Goal: Transaction & Acquisition: Book appointment/travel/reservation

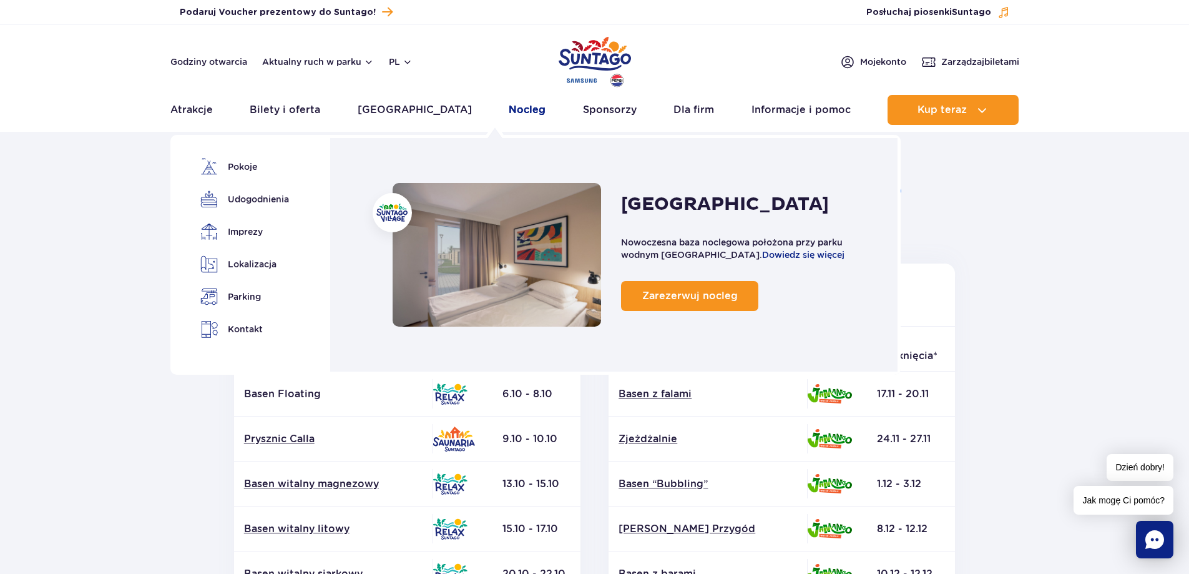
click at [509, 106] on link "Nocleg" at bounding box center [527, 110] width 37 height 30
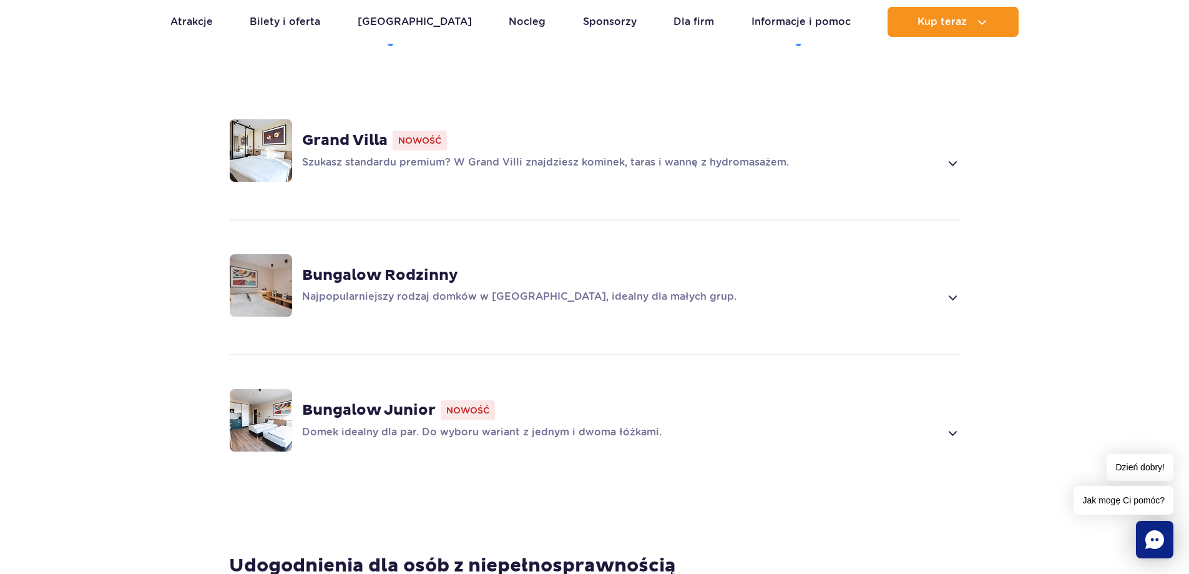
scroll to position [936, 0]
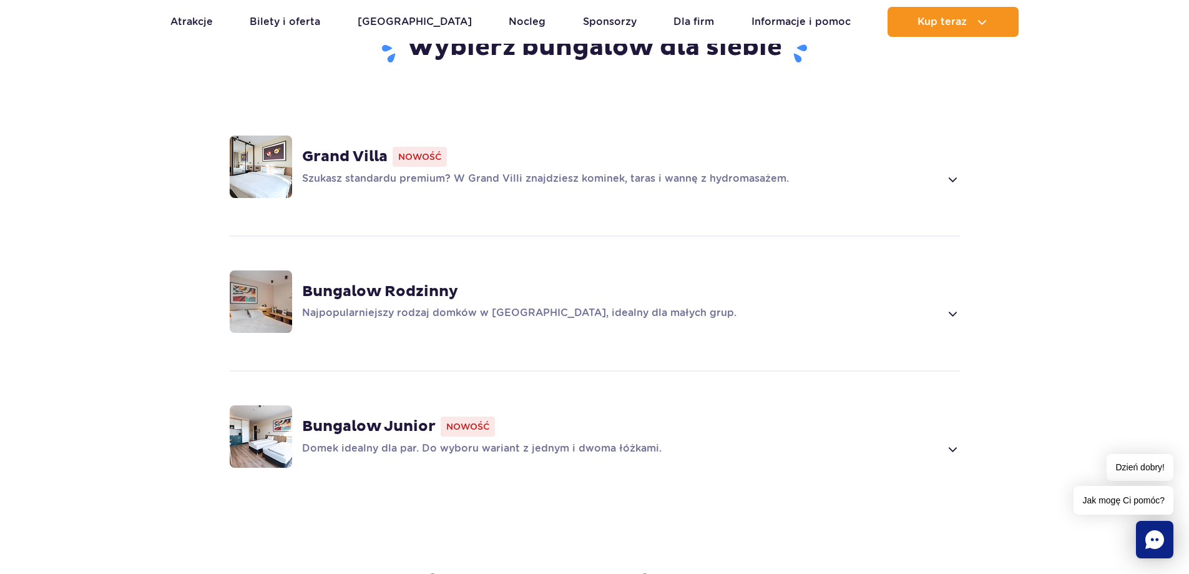
click at [380, 290] on strong "Bungalow Rodzinny" at bounding box center [380, 291] width 156 height 19
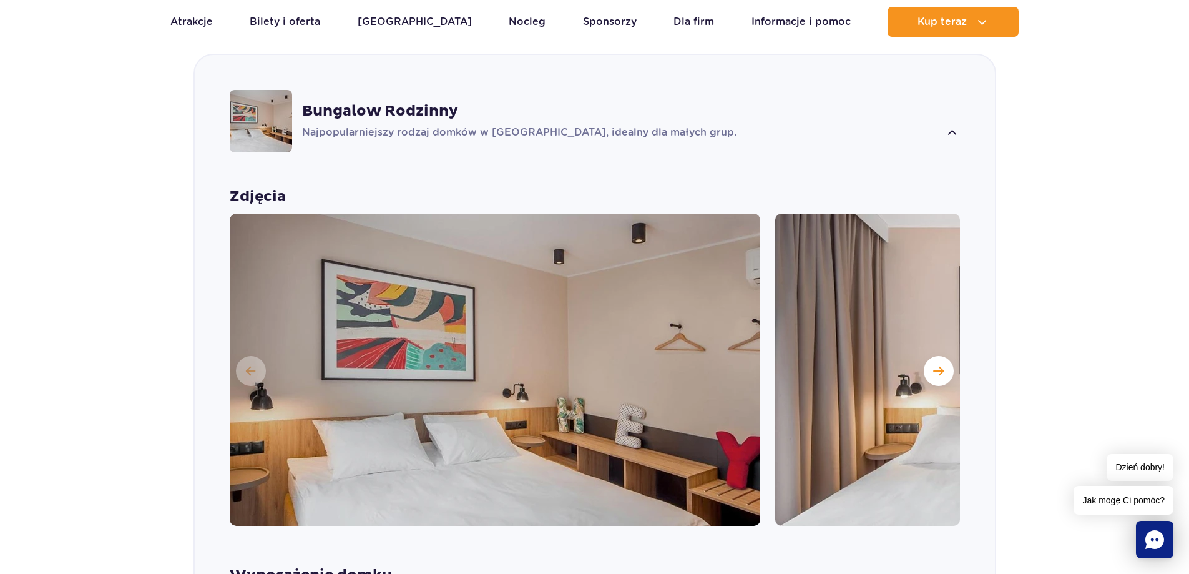
scroll to position [1110, 0]
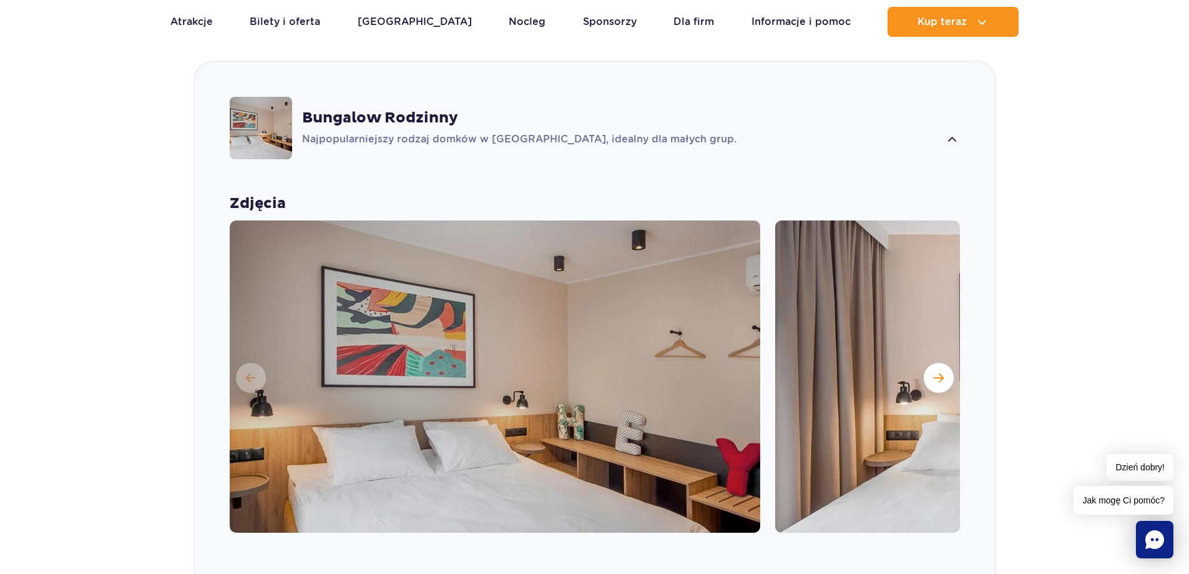
click at [918, 375] on img at bounding box center [1040, 376] width 531 height 312
click at [931, 375] on button "Następny slajd" at bounding box center [939, 378] width 30 height 30
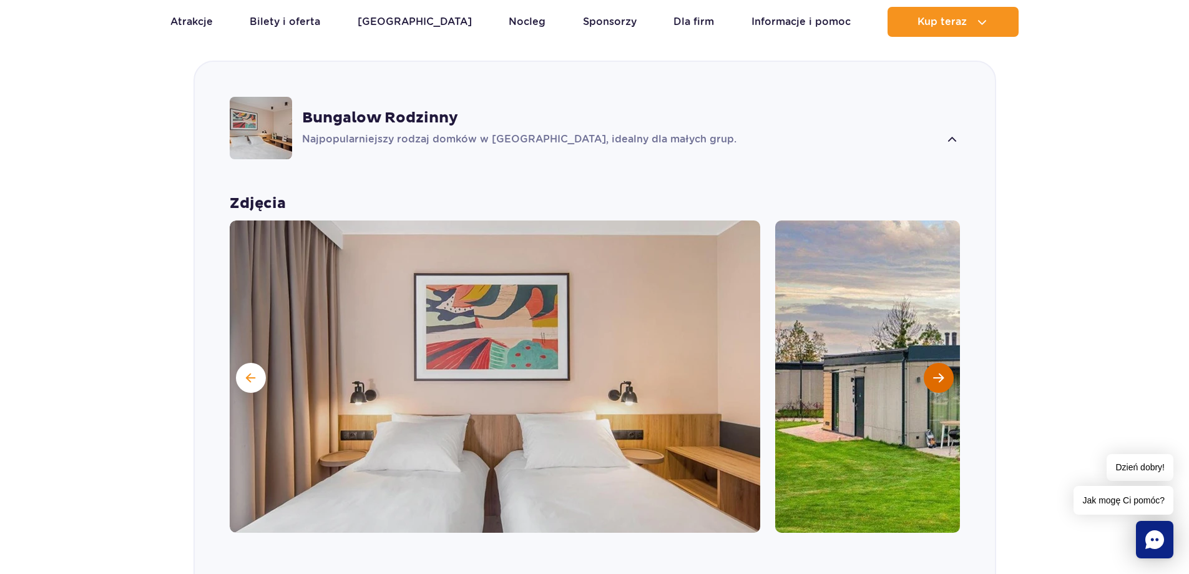
click at [924, 373] on button "Następny slajd" at bounding box center [939, 378] width 30 height 30
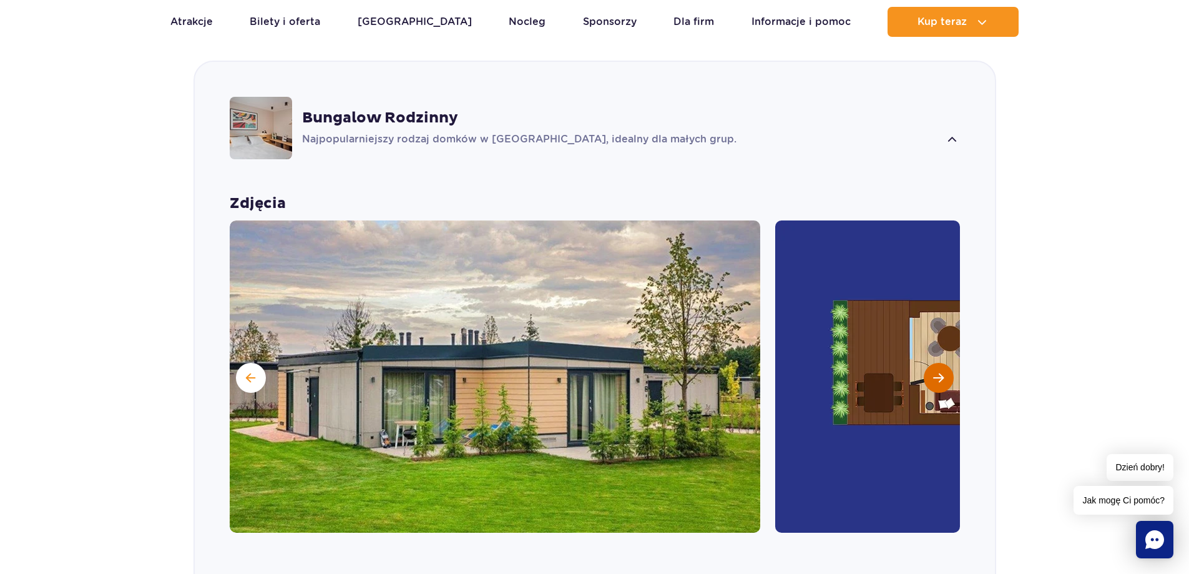
click at [924, 373] on button "Następny slajd" at bounding box center [939, 378] width 30 height 30
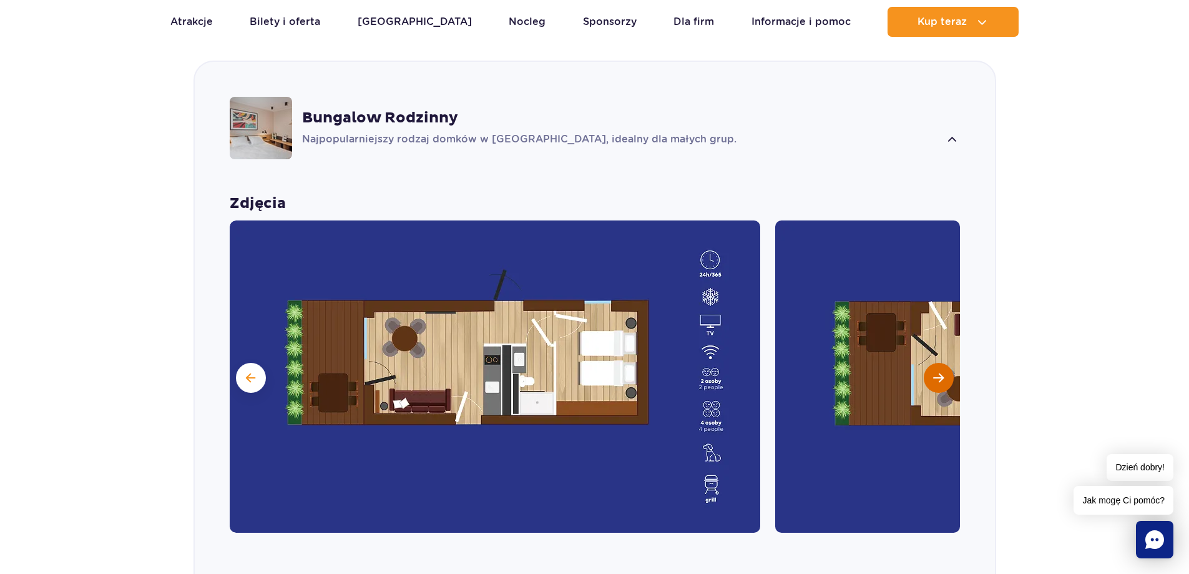
click at [924, 373] on button "Następny slajd" at bounding box center [939, 378] width 30 height 30
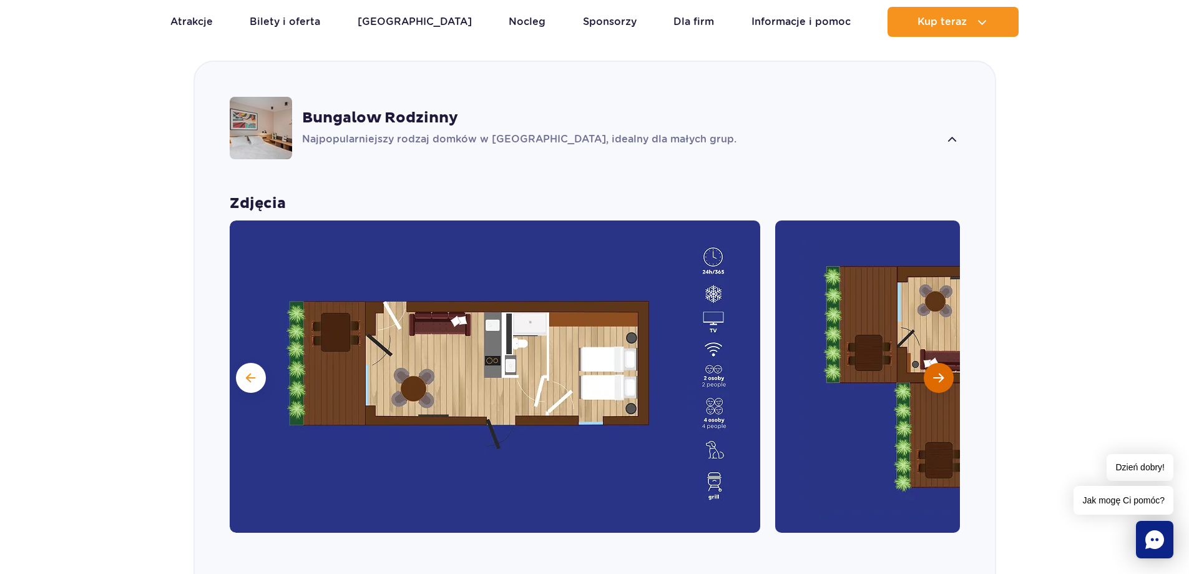
click at [937, 376] on span "Następny slajd" at bounding box center [938, 377] width 11 height 11
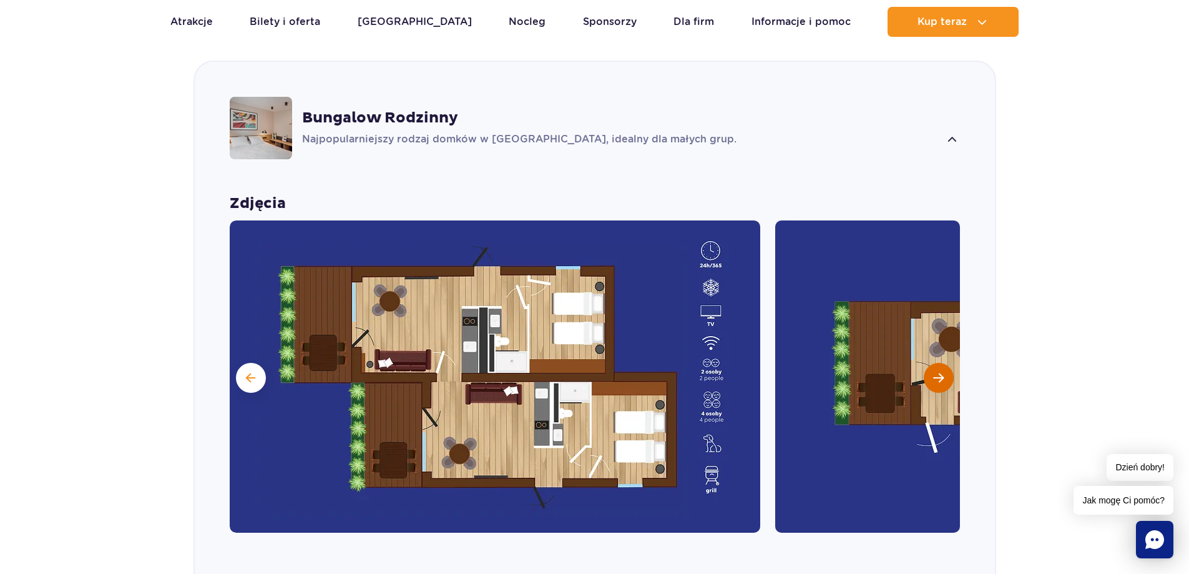
click at [937, 376] on span "Następny slajd" at bounding box center [938, 377] width 11 height 11
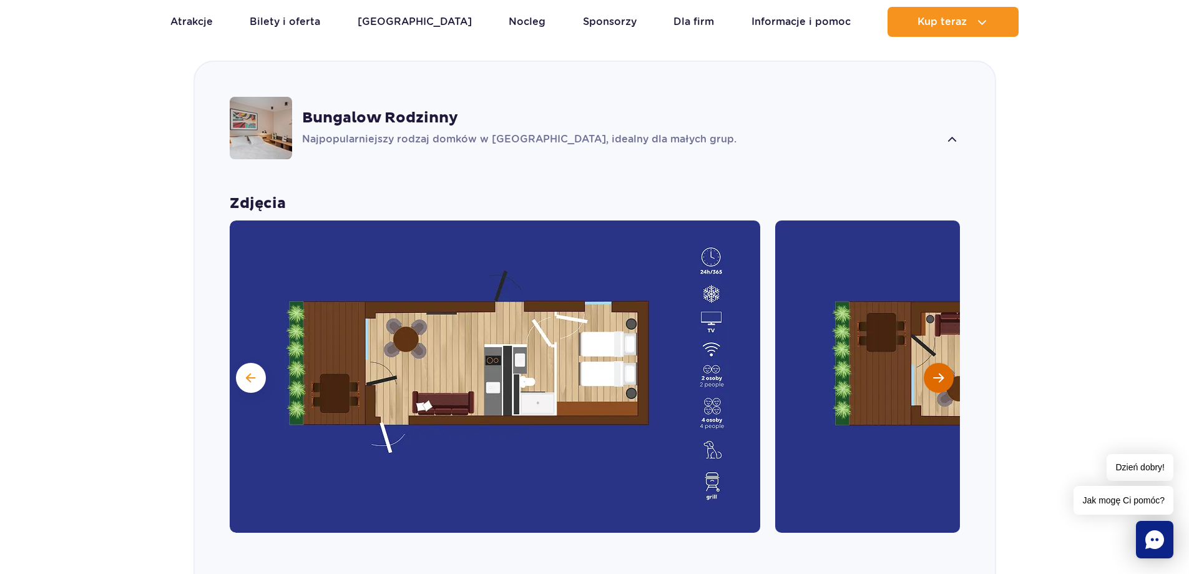
click at [937, 376] on span "Następny slajd" at bounding box center [938, 377] width 11 height 11
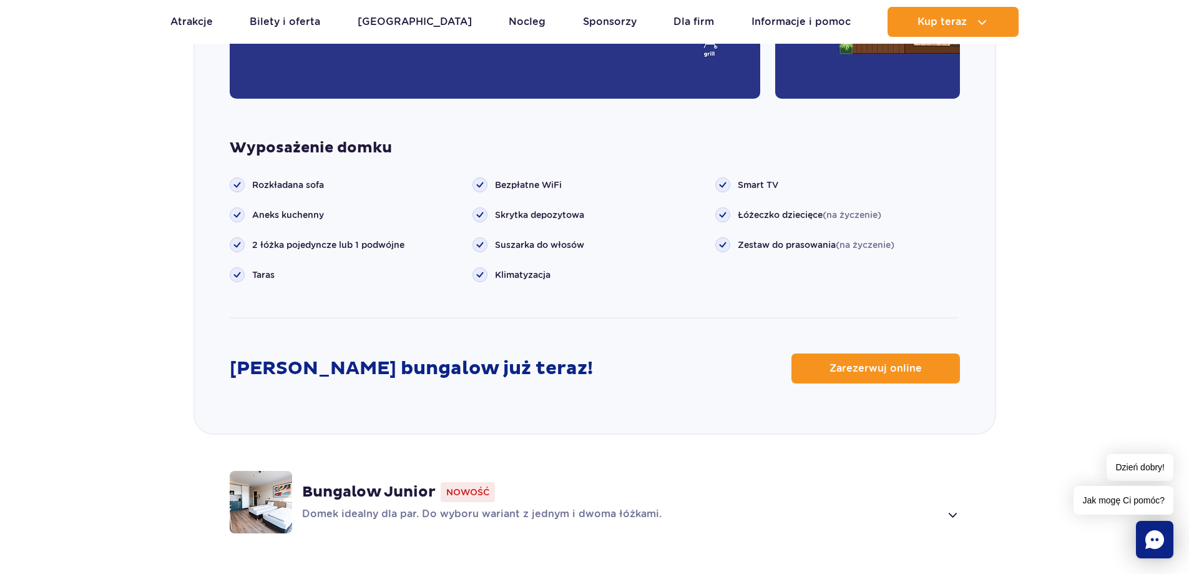
scroll to position [1547, 0]
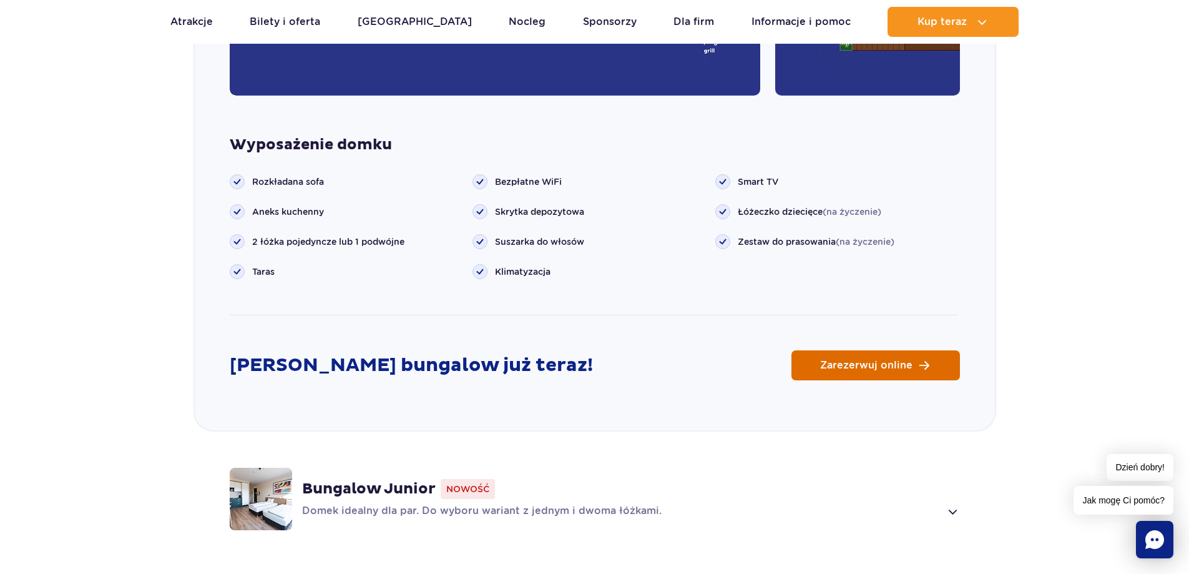
click at [877, 373] on link "Zarezerwuj online" at bounding box center [876, 365] width 169 height 30
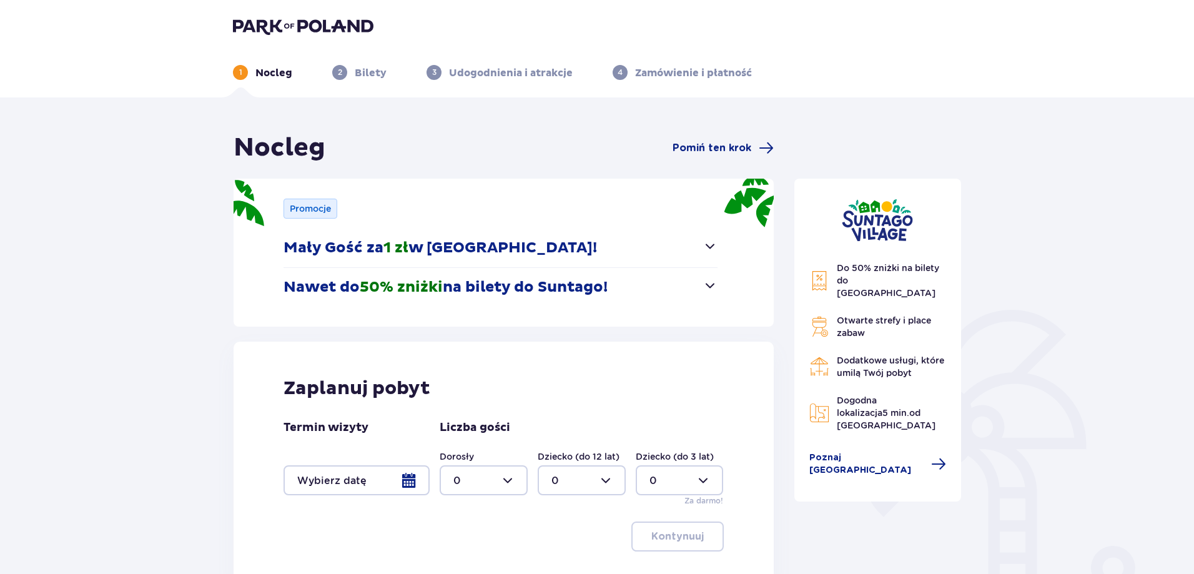
click at [710, 247] on span "button" at bounding box center [709, 245] width 15 height 15
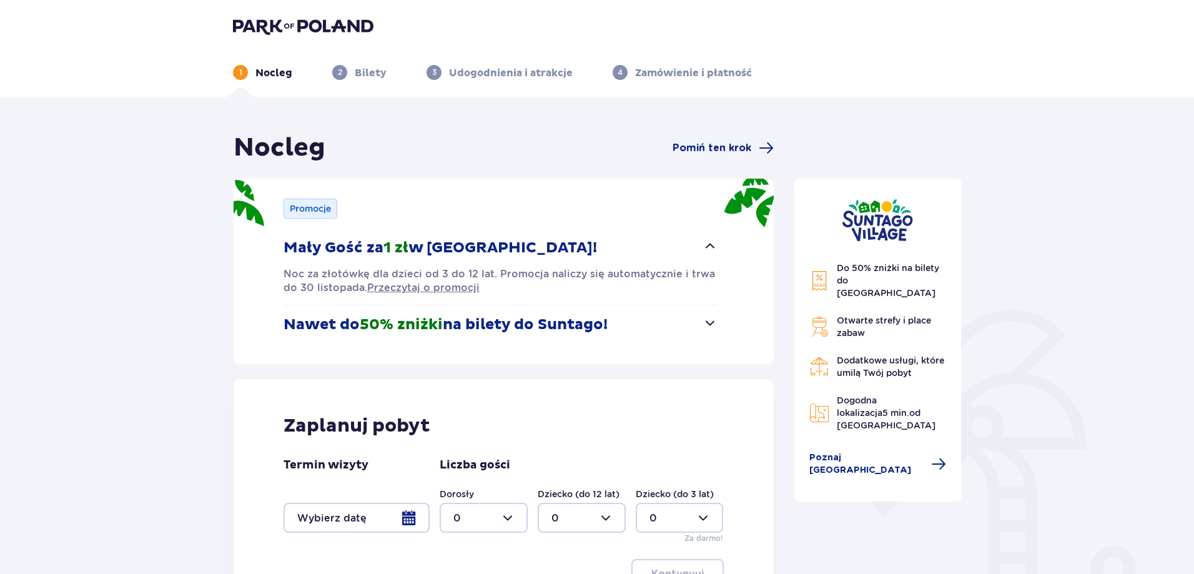
click at [713, 317] on span "button" at bounding box center [709, 322] width 15 height 15
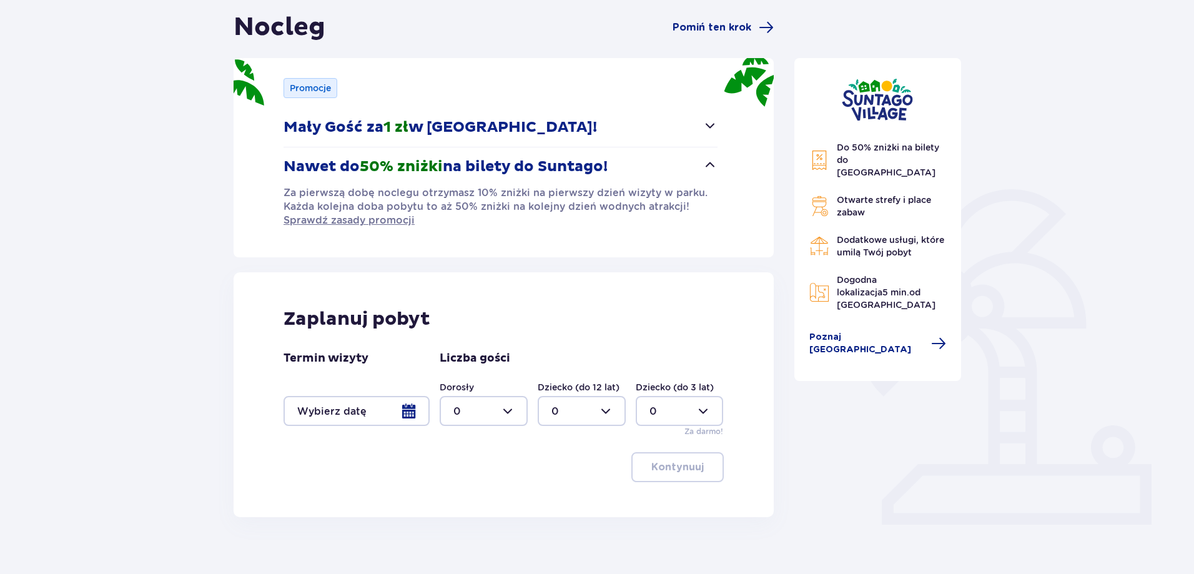
scroll to position [139, 0]
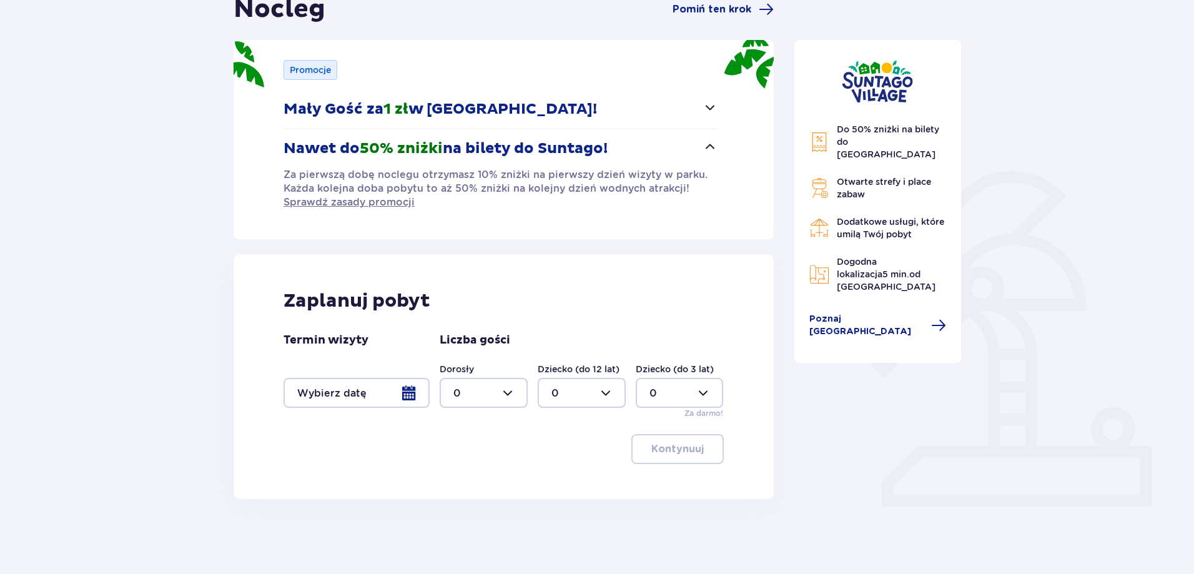
click at [414, 391] on div at bounding box center [356, 393] width 146 height 30
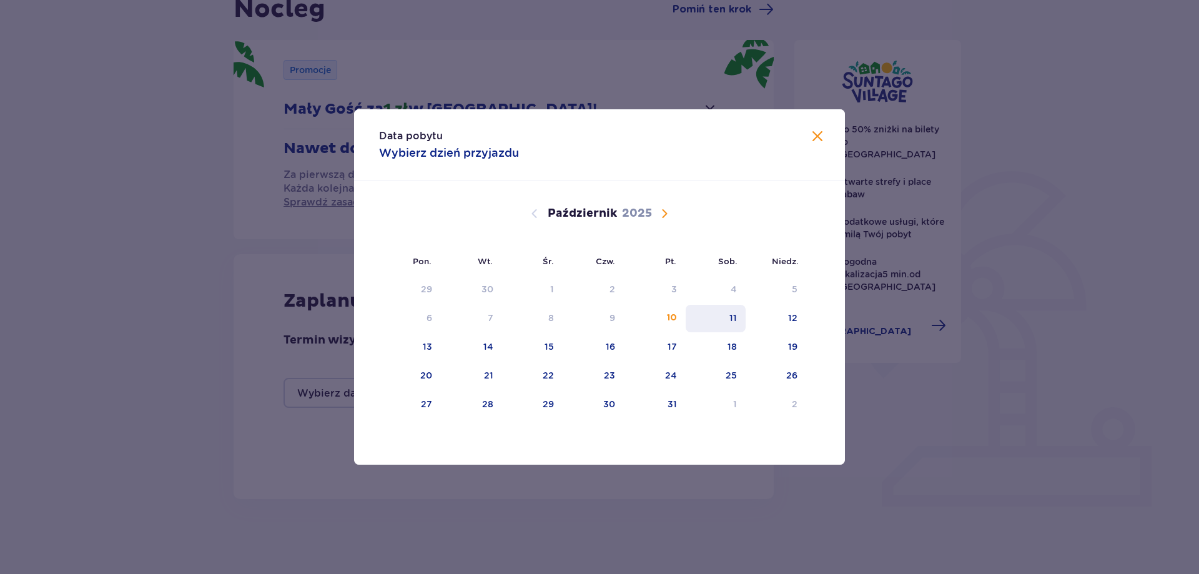
click at [722, 320] on div "11" at bounding box center [715, 318] width 61 height 27
click at [790, 323] on div "12" at bounding box center [792, 318] width 9 height 12
type input "[DATE] - [DATE]"
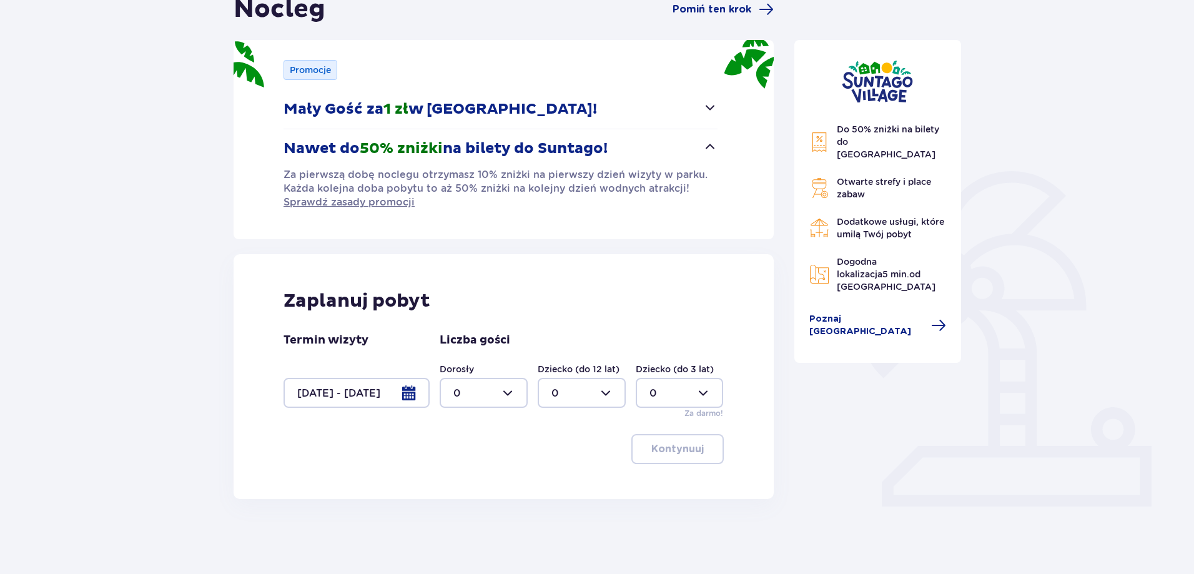
click at [513, 392] on div at bounding box center [484, 393] width 88 height 30
click at [472, 483] on div "2" at bounding box center [483, 483] width 61 height 14
type input "2"
click at [602, 388] on div at bounding box center [582, 393] width 88 height 30
click at [584, 459] on div "1" at bounding box center [581, 457] width 61 height 14
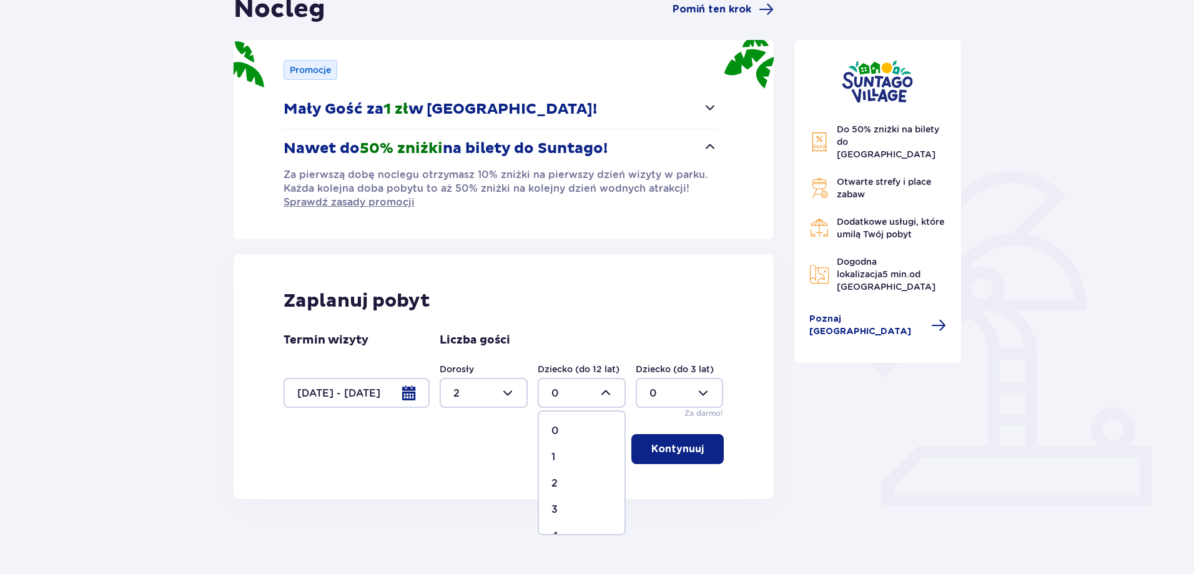
type input "1"
click at [685, 446] on p "Kontynuuj" at bounding box center [677, 449] width 52 height 14
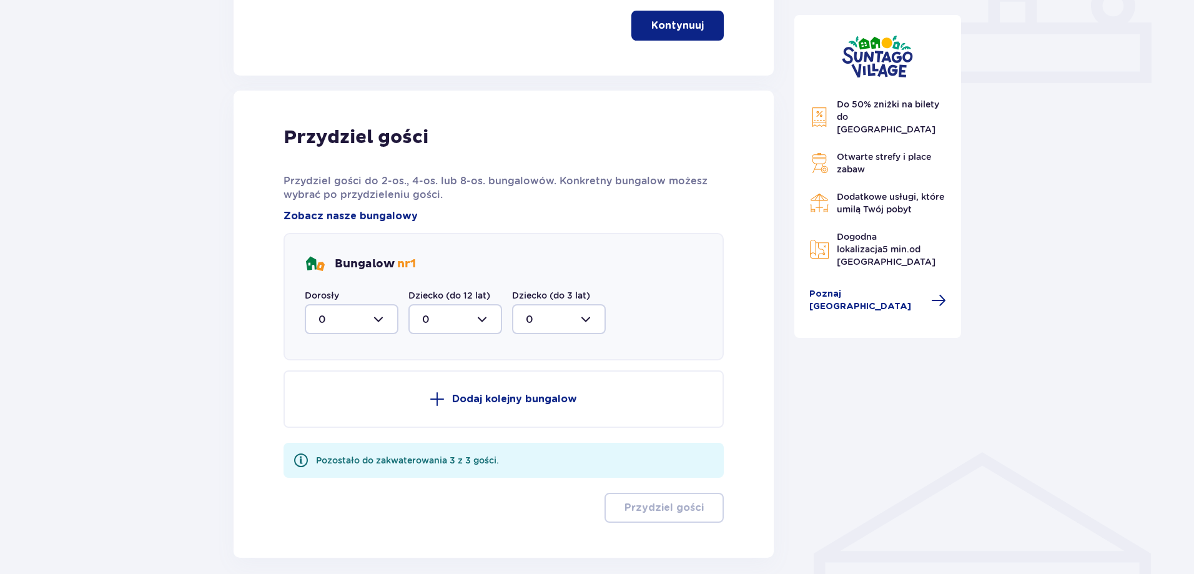
scroll to position [621, 0]
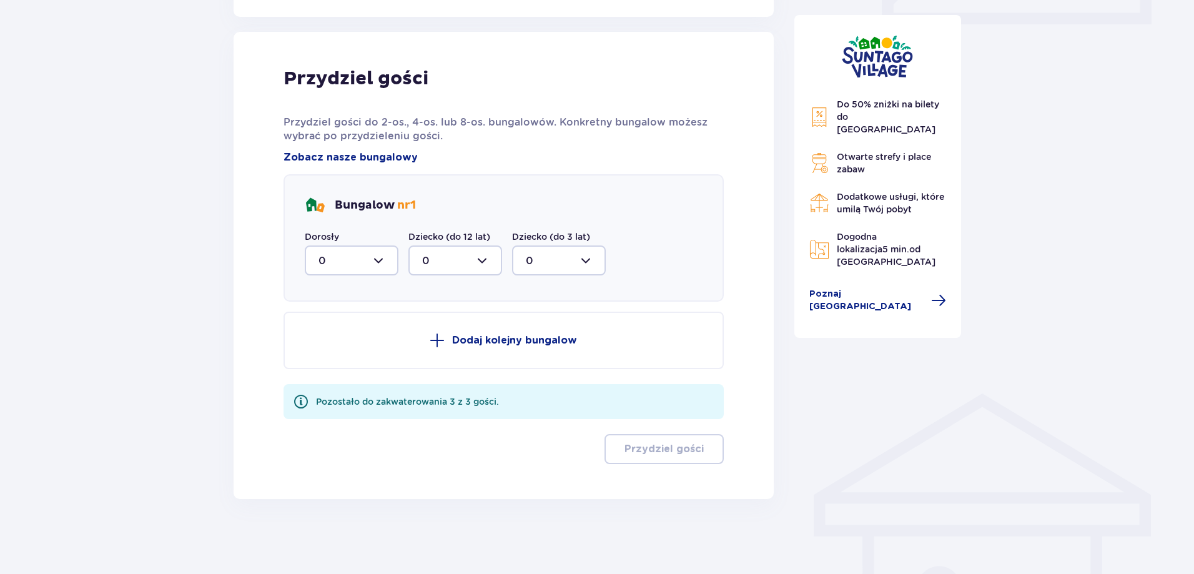
click at [351, 262] on div at bounding box center [352, 260] width 94 height 30
click at [335, 346] on div "2" at bounding box center [351, 351] width 66 height 14
type input "2"
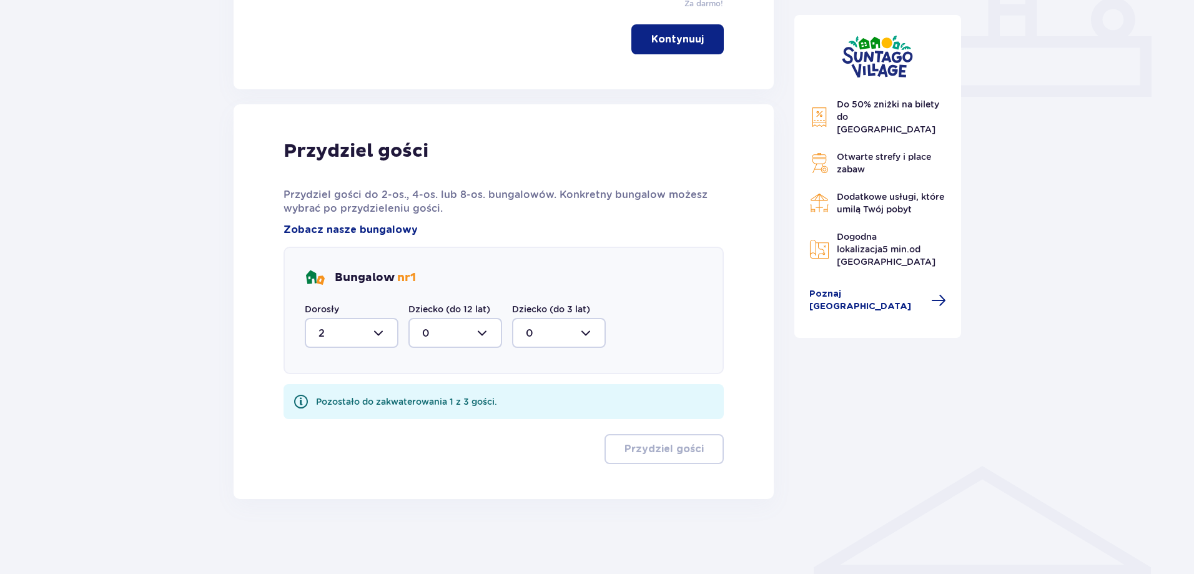
click at [463, 336] on div at bounding box center [455, 333] width 94 height 30
click at [461, 399] on div "1" at bounding box center [455, 397] width 66 height 14
type input "1"
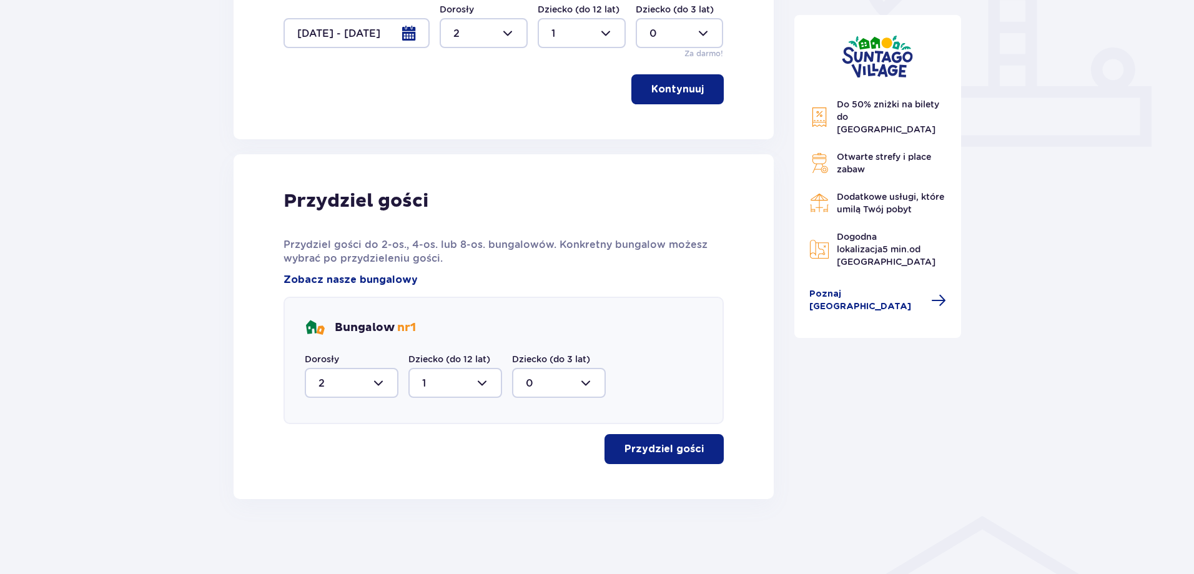
click at [679, 456] on button "Przydziel gości" at bounding box center [663, 449] width 119 height 30
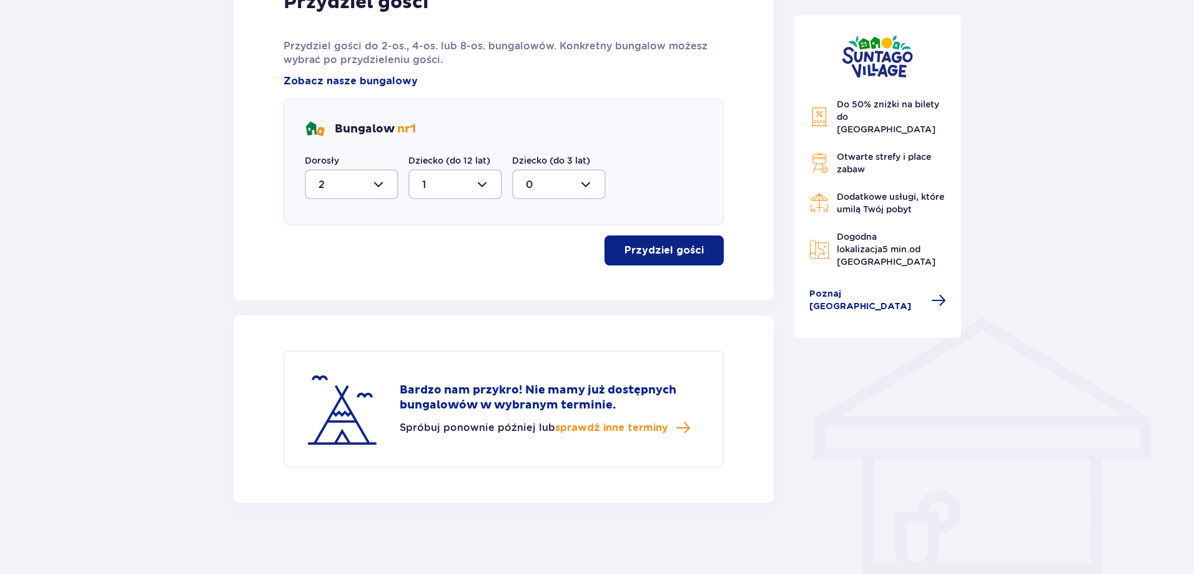
scroll to position [700, 0]
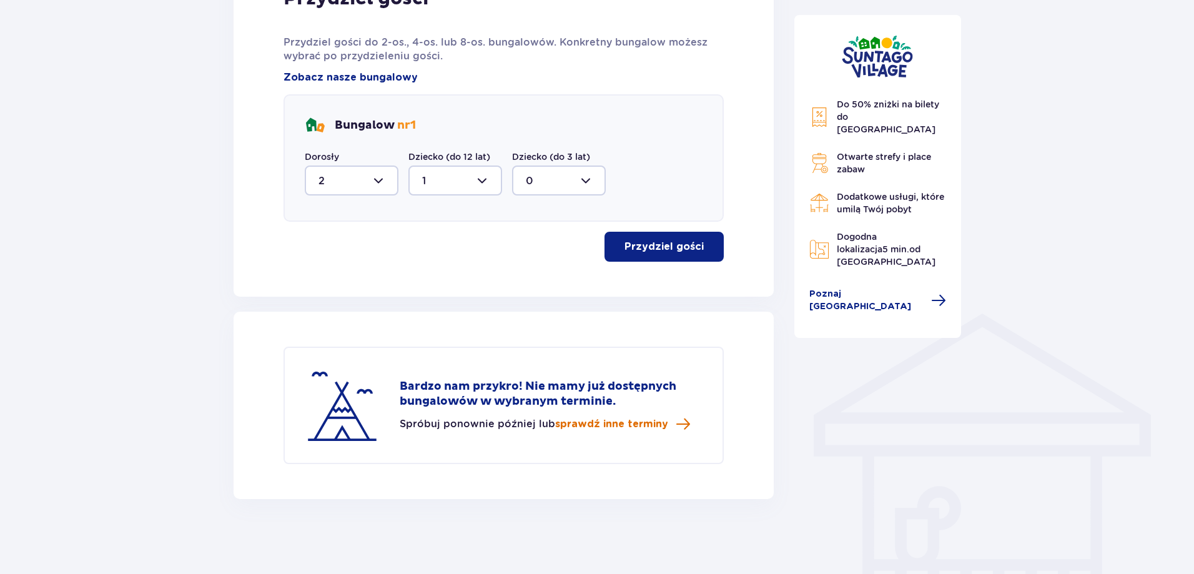
click at [601, 420] on span "sprawdź inne terminy" at bounding box center [611, 424] width 113 height 14
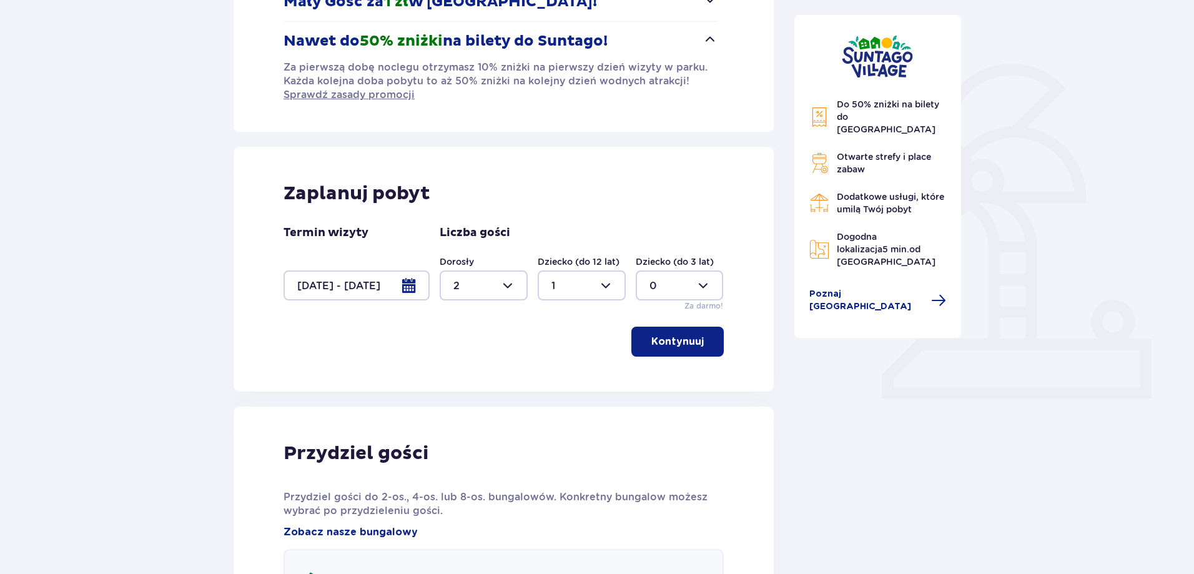
scroll to position [375, 0]
